Goal: Find specific fact: Find specific fact

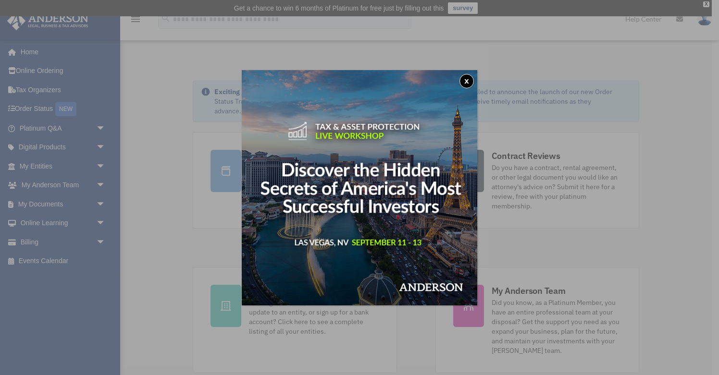
click at [464, 82] on button "x" at bounding box center [466, 81] width 14 height 14
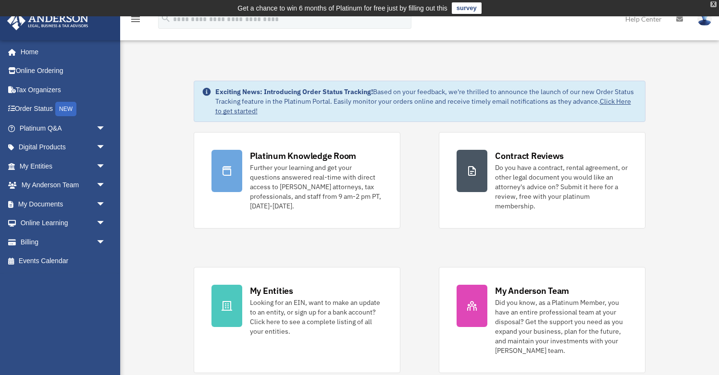
click at [712, 4] on div "X" at bounding box center [713, 4] width 6 height 6
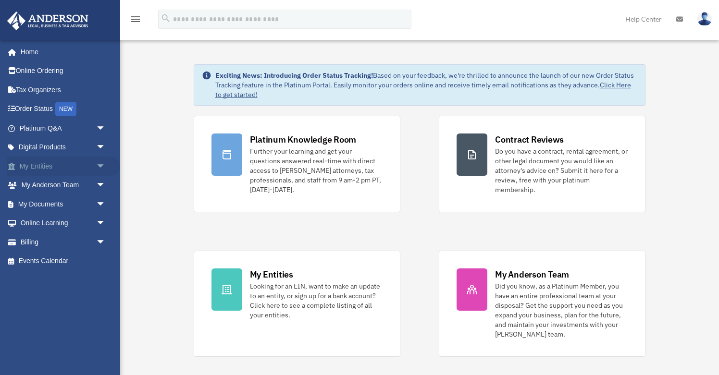
click at [98, 165] on span "arrow_drop_down" at bounding box center [105, 167] width 19 height 20
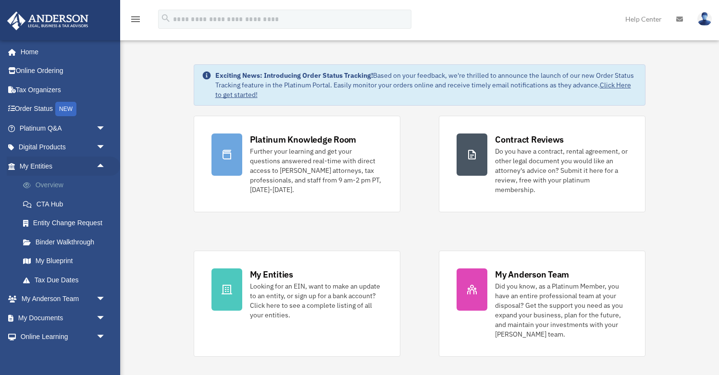
click at [54, 180] on link "Overview" at bounding box center [66, 185] width 107 height 19
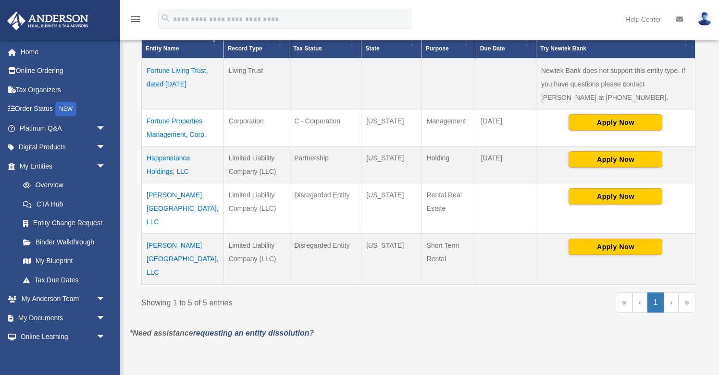
scroll to position [215, 0]
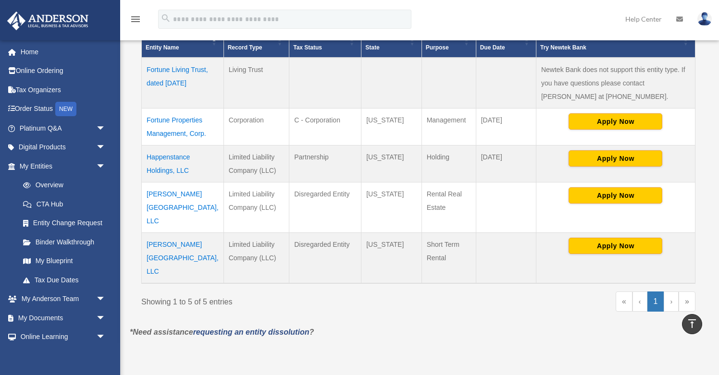
click at [155, 196] on td "[PERSON_NAME][GEOGRAPHIC_DATA], LLC" at bounding box center [183, 207] width 82 height 50
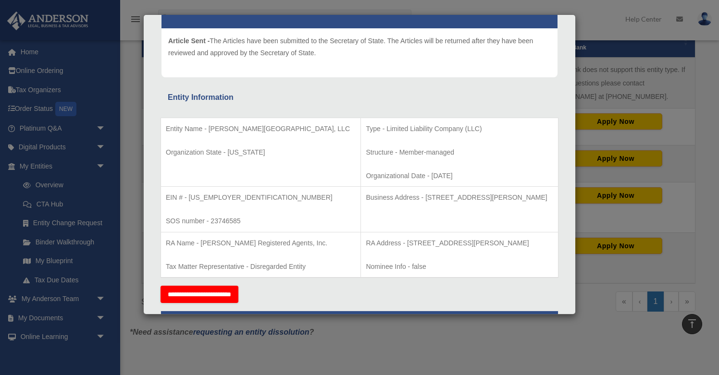
scroll to position [110, 0]
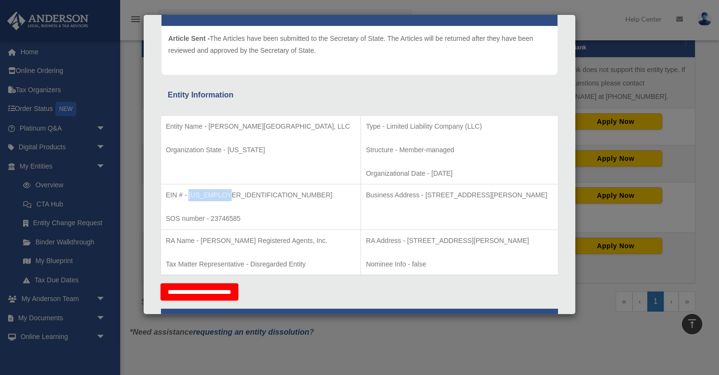
drag, startPoint x: 188, startPoint y: 195, endPoint x: 230, endPoint y: 197, distance: 41.9
click at [230, 197] on p "EIN # - [US_EMPLOYER_IDENTIFICATION_NUMBER]" at bounding box center [261, 195] width 190 height 12
copy p "[US_EMPLOYER_IDENTIFICATION_NUMBER]"
